Goal: Register for event/course

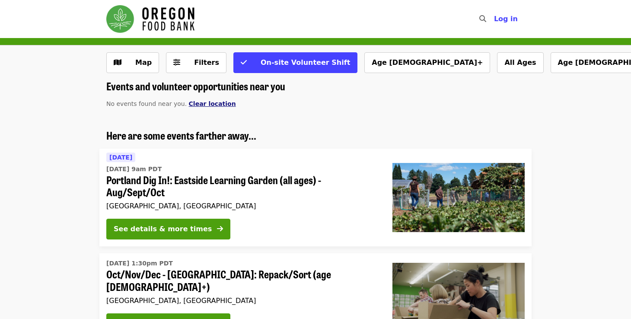
click at [207, 100] on span "Clear location" at bounding box center [212, 103] width 47 height 7
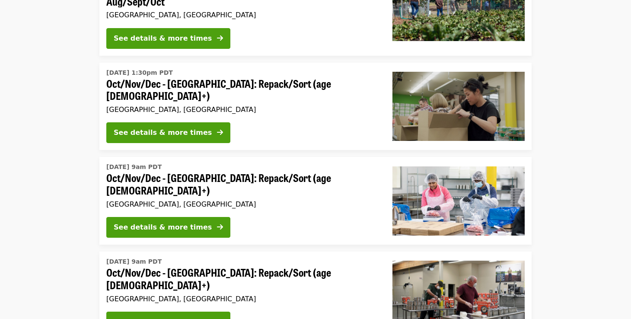
scroll to position [140, 0]
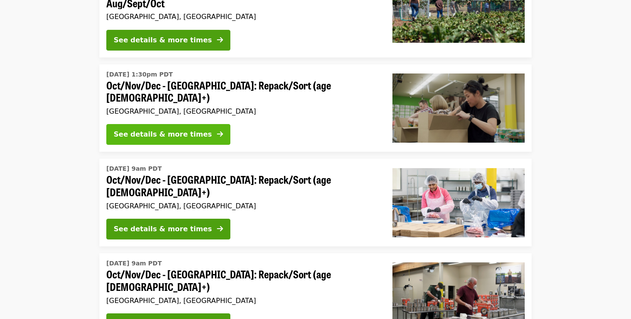
click at [198, 130] on button "See details & more times" at bounding box center [168, 134] width 124 height 21
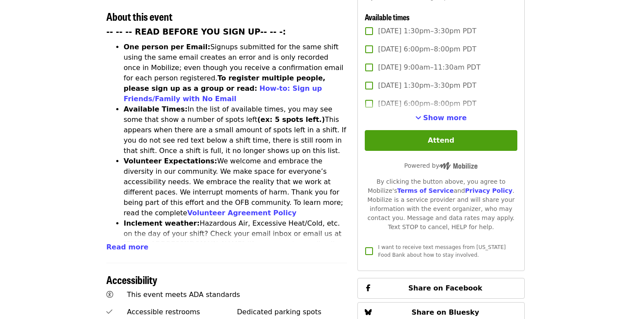
scroll to position [235, 0]
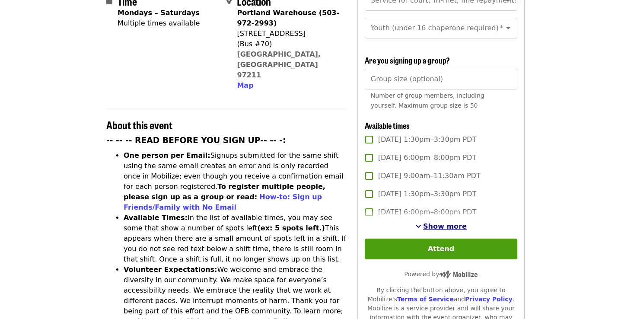
click at [437, 222] on span "Show more" at bounding box center [445, 226] width 44 height 8
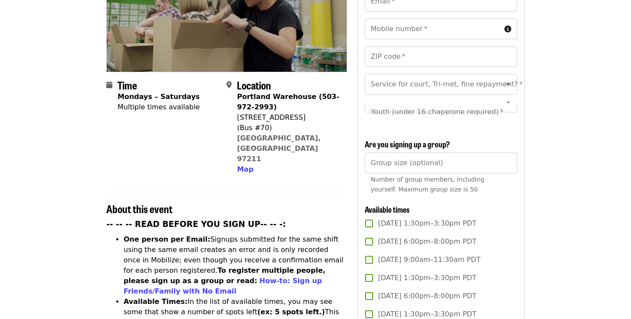
scroll to position [94, 0]
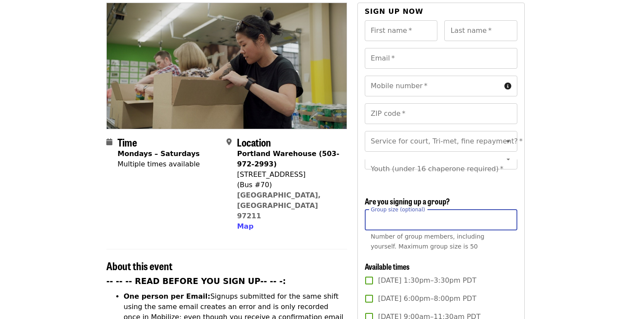
click at [411, 210] on input "Group size (optional)" at bounding box center [441, 220] width 153 height 21
type input "**"
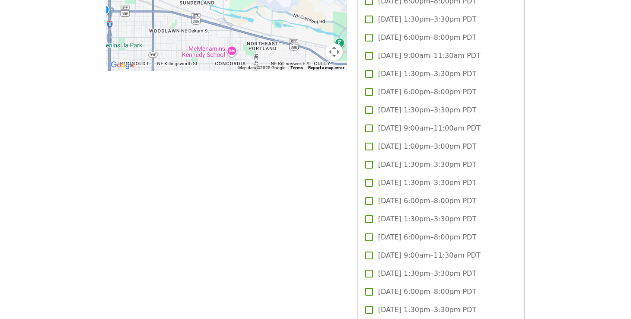
scroll to position [864, 0]
